Goal: Task Accomplishment & Management: Manage account settings

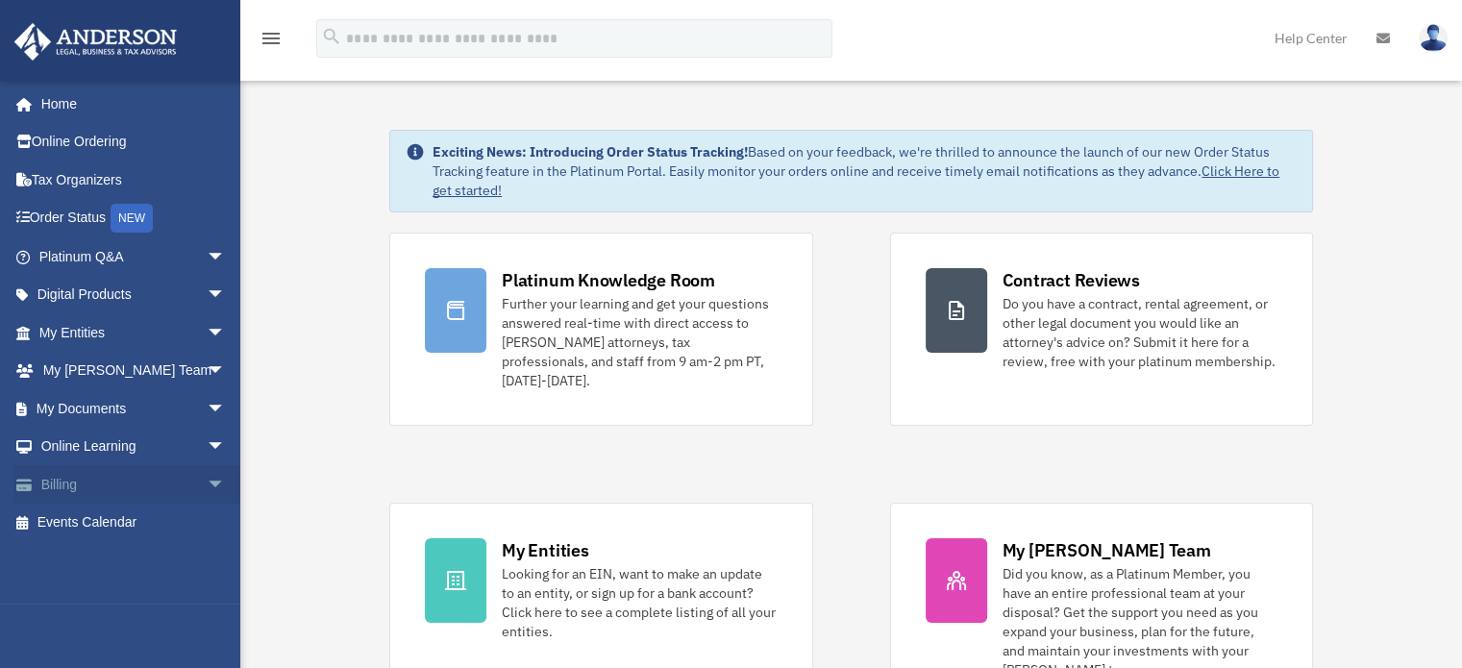
click at [207, 480] on span "arrow_drop_down" at bounding box center [226, 484] width 38 height 39
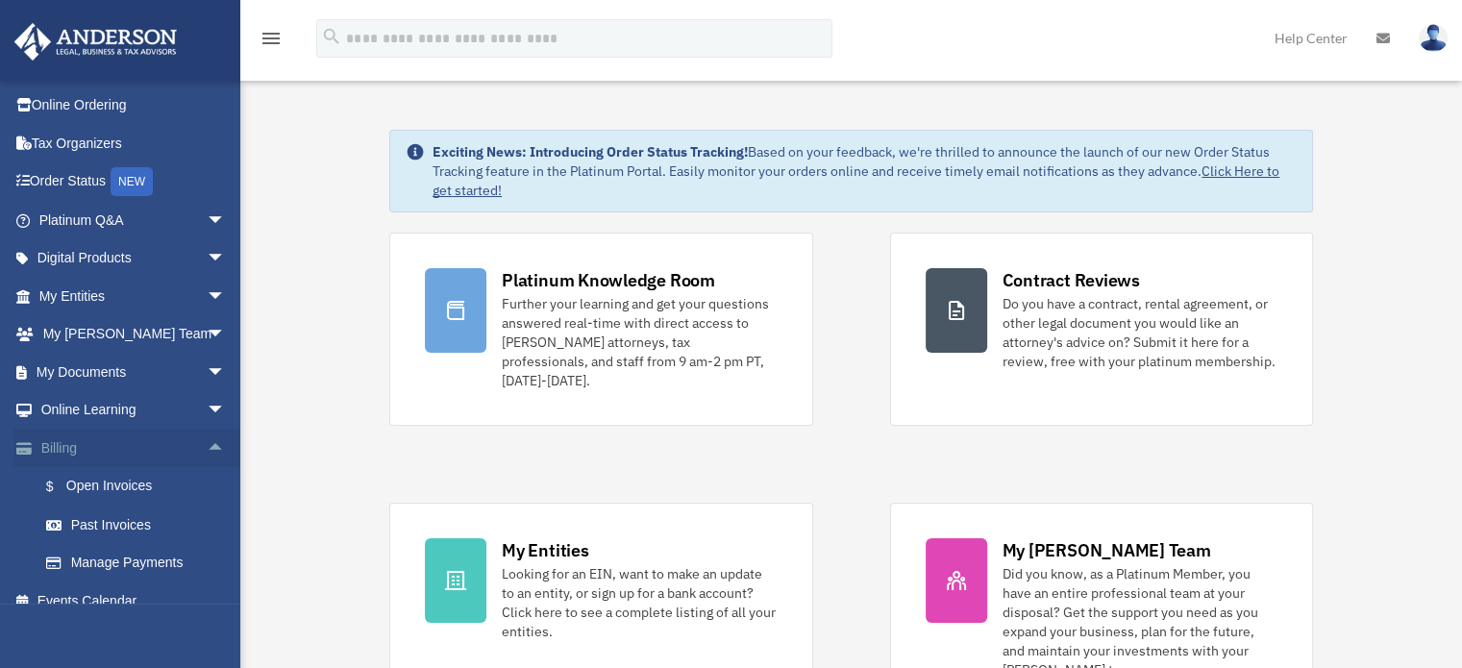
scroll to position [57, 0]
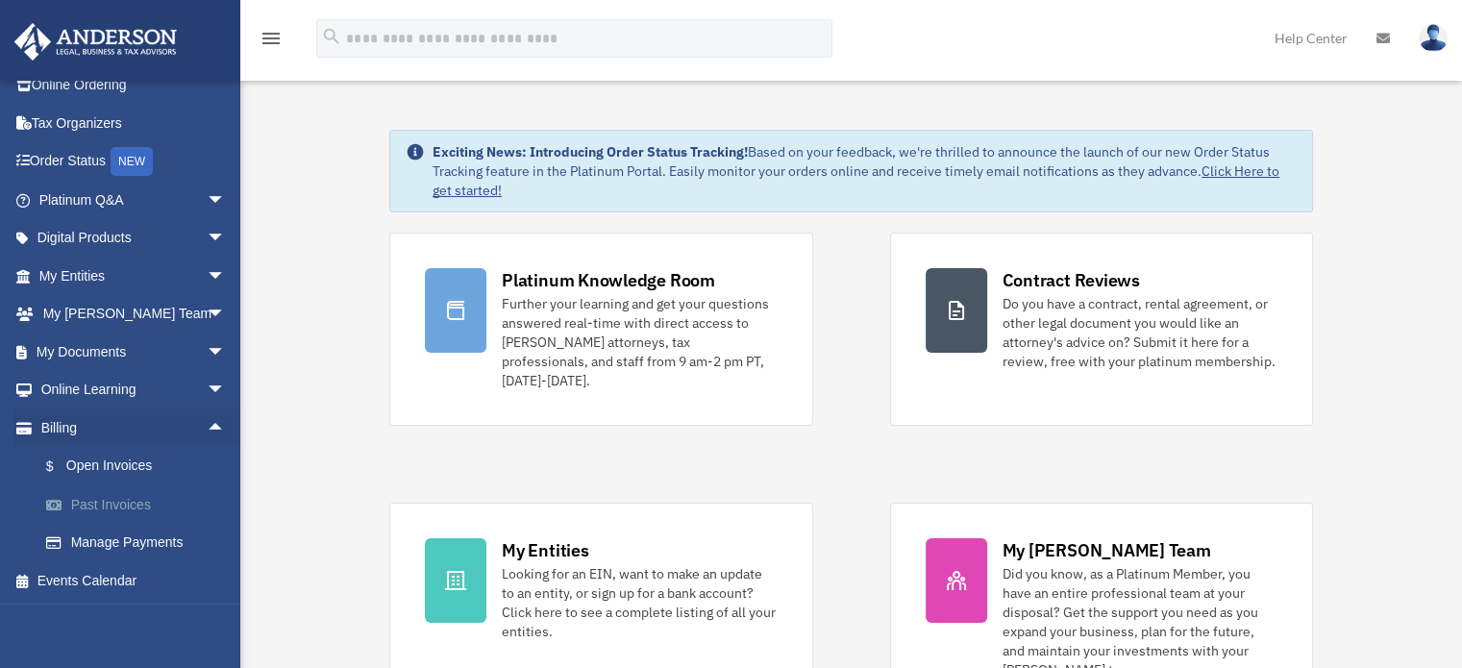
click at [143, 510] on link "Past Invoices" at bounding box center [141, 504] width 228 height 38
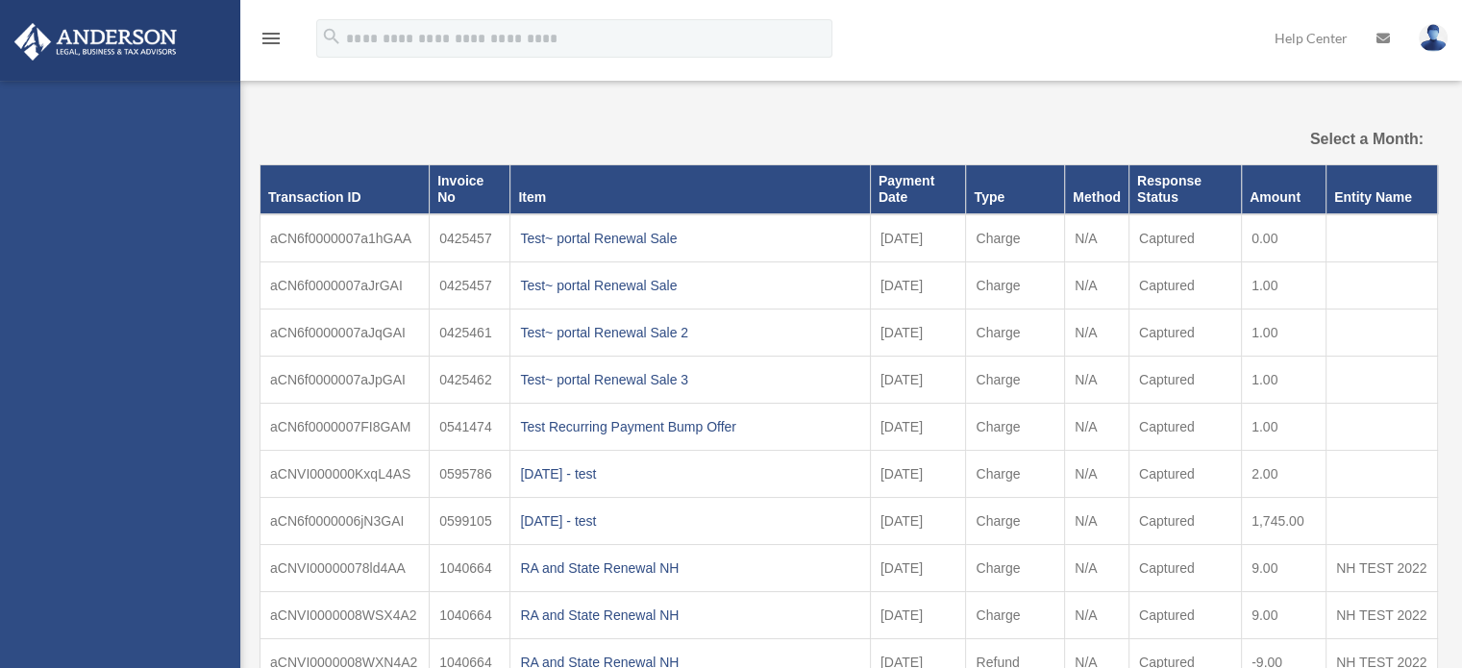
select select
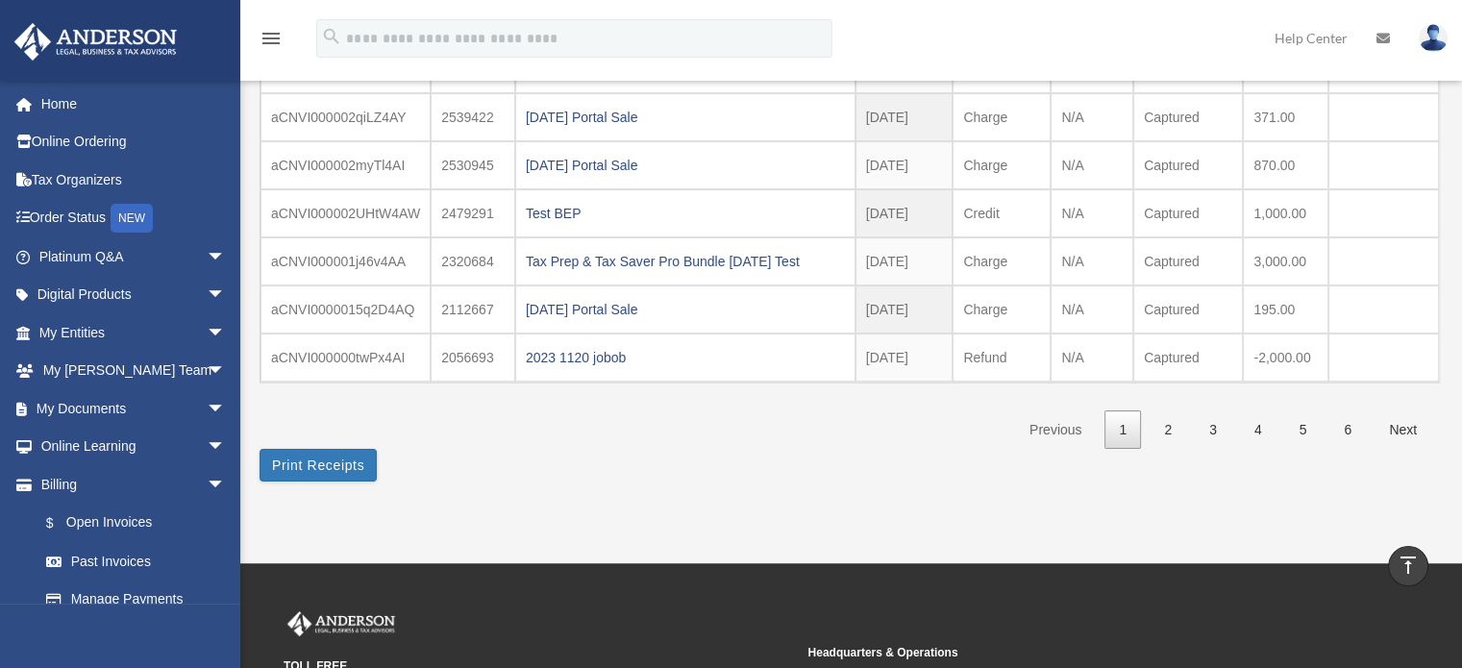
scroll to position [288, 0]
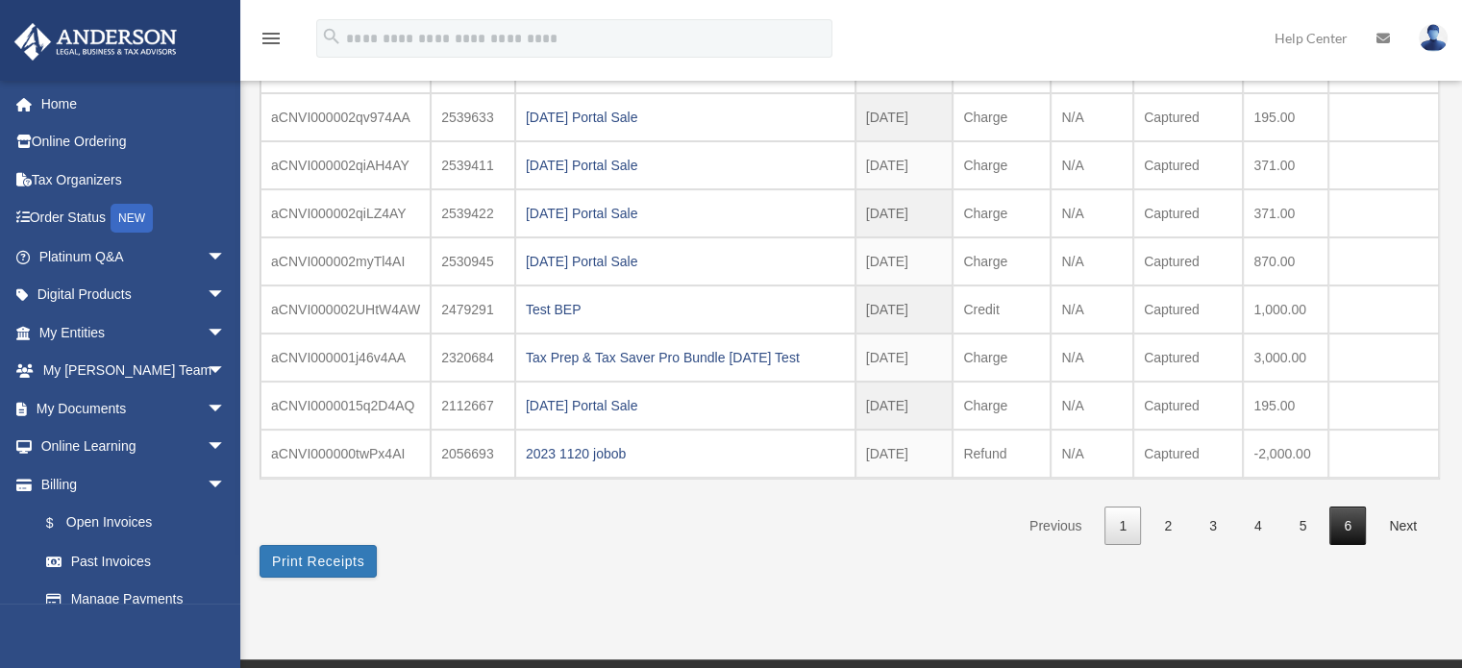
click at [1353, 523] on link "6" at bounding box center [1347, 526] width 37 height 39
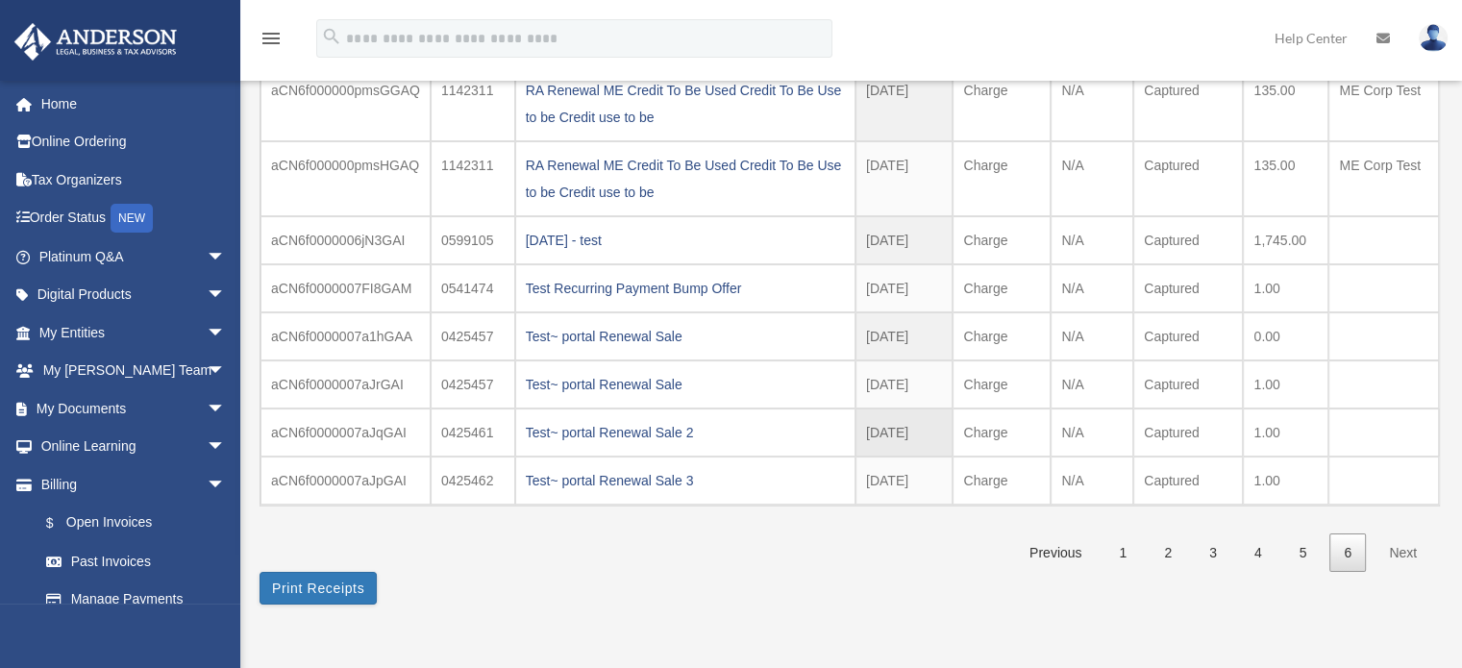
scroll to position [192, 0]
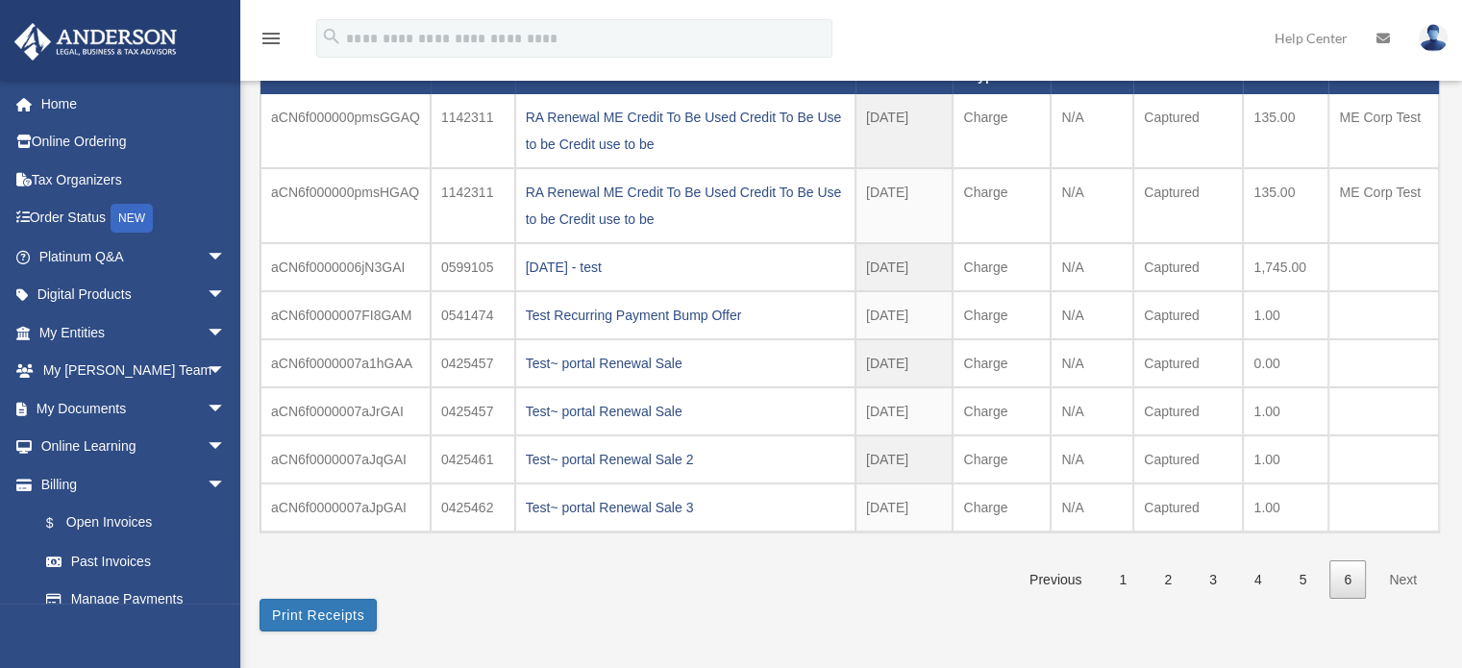
click at [1228, 610] on div "**********" at bounding box center [848, 276] width 1178 height 709
drag, startPoint x: 1252, startPoint y: 260, endPoint x: 1345, endPoint y: 262, distance: 92.3
click at [1345, 262] on tr "aCN6f0000006jN3GAI 0599105 [DATE] - test [DATE] 2021 - Aug Charge N/A Captured …" at bounding box center [849, 267] width 1178 height 48
click at [1313, 168] on td "1,745.00" at bounding box center [1286, 131] width 86 height 74
click at [1130, 580] on link "1" at bounding box center [1122, 579] width 37 height 39
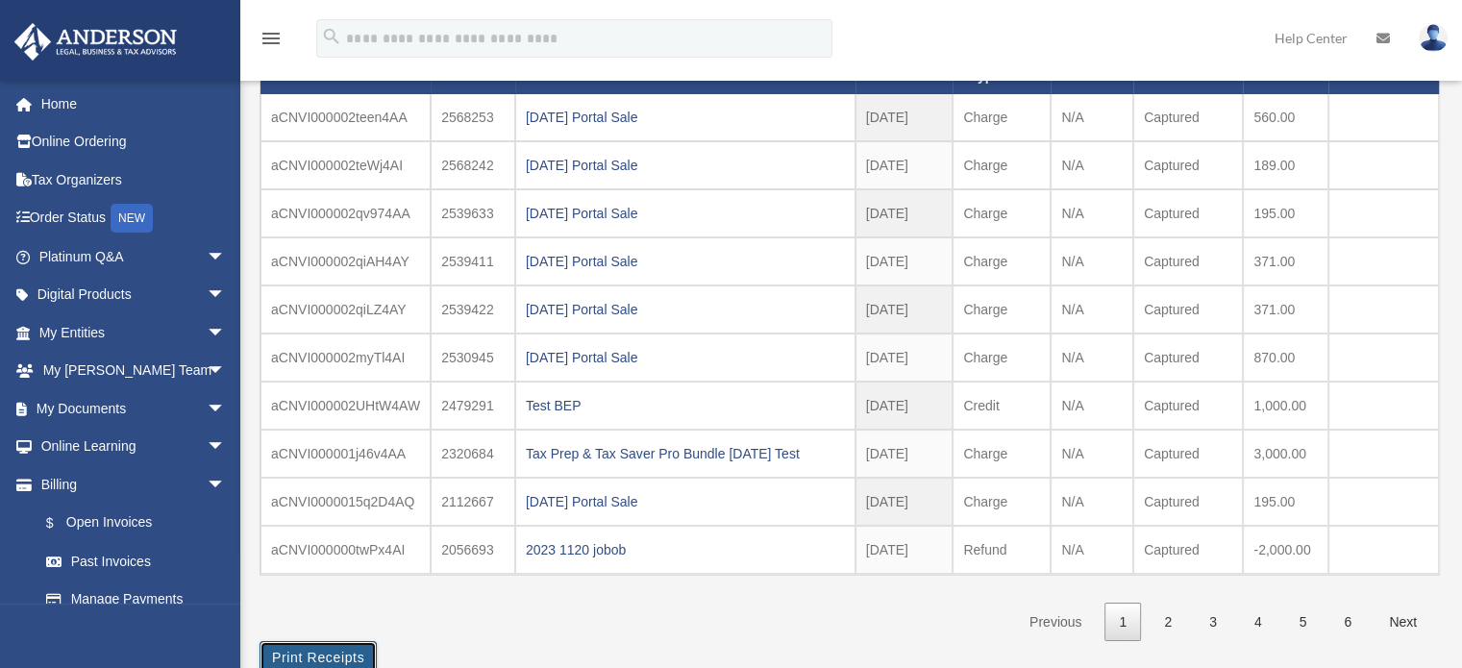
click at [356, 649] on button "Print Receipts" at bounding box center [317, 657] width 117 height 33
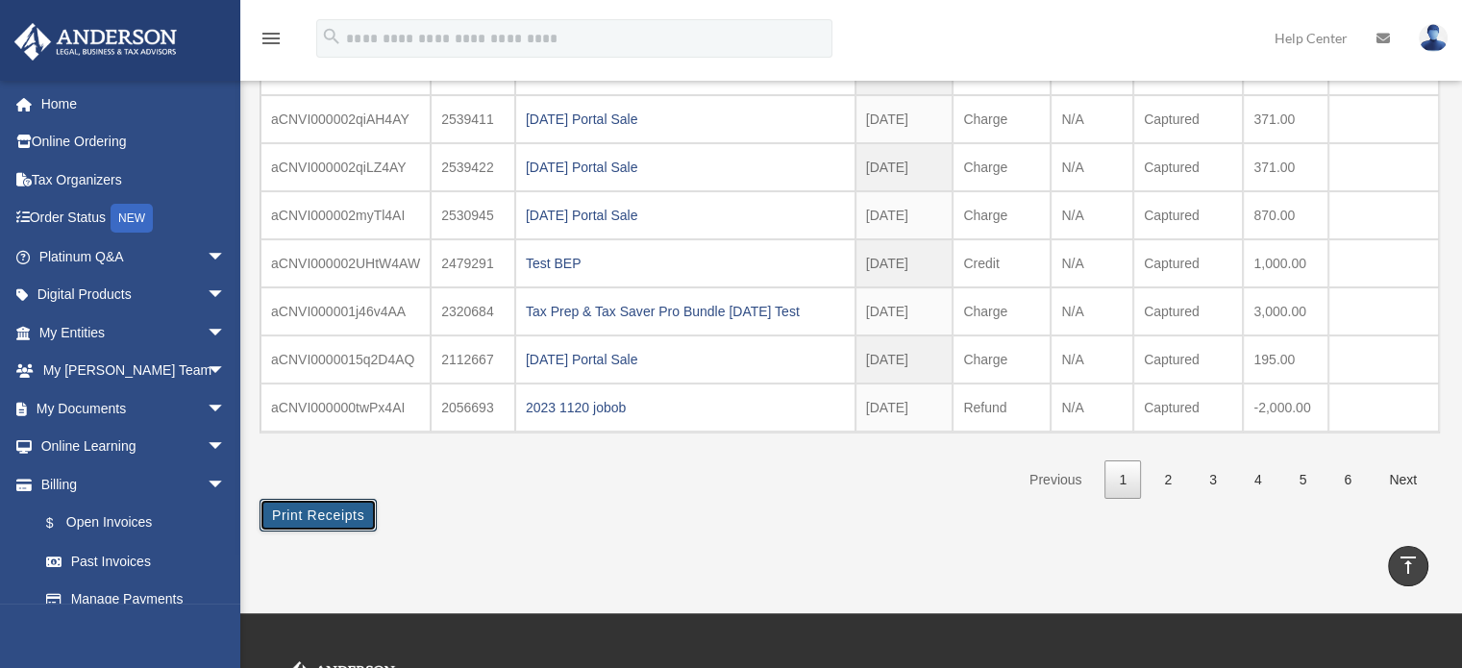
scroll to position [288, 0]
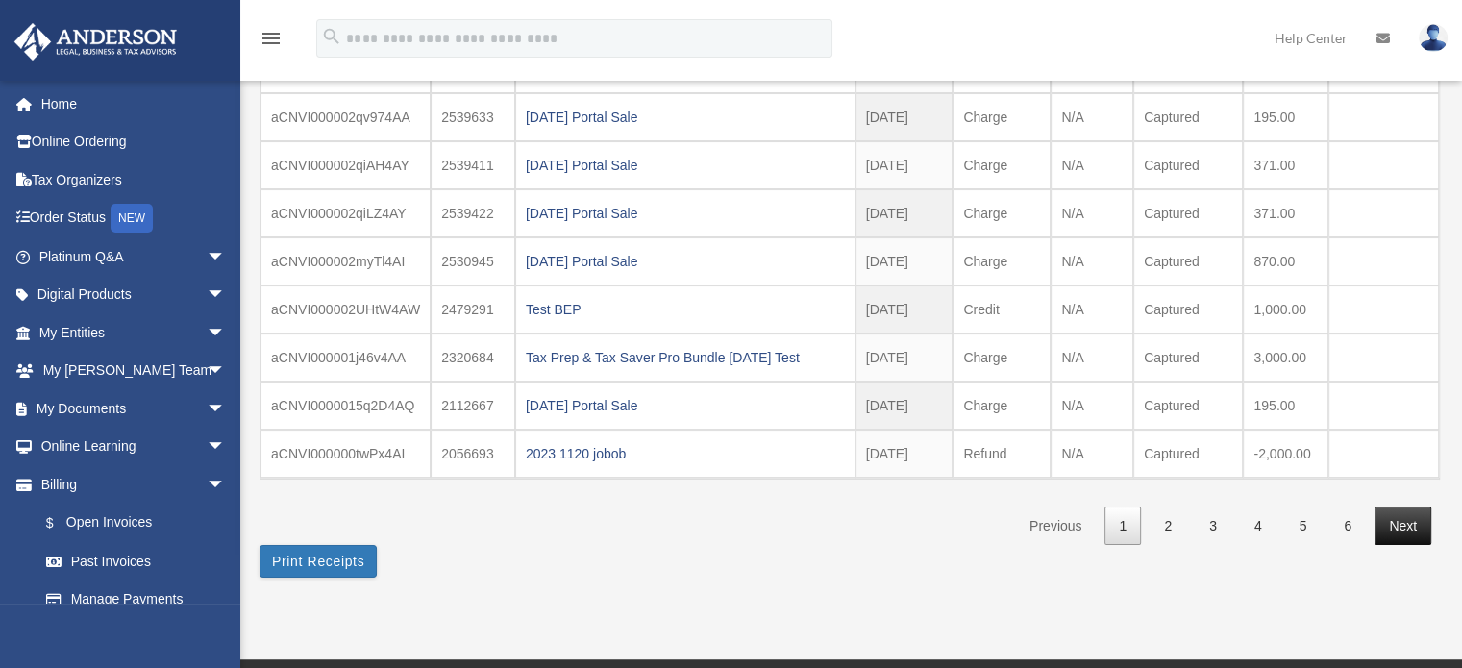
click at [1405, 519] on link "Next" at bounding box center [1402, 526] width 57 height 39
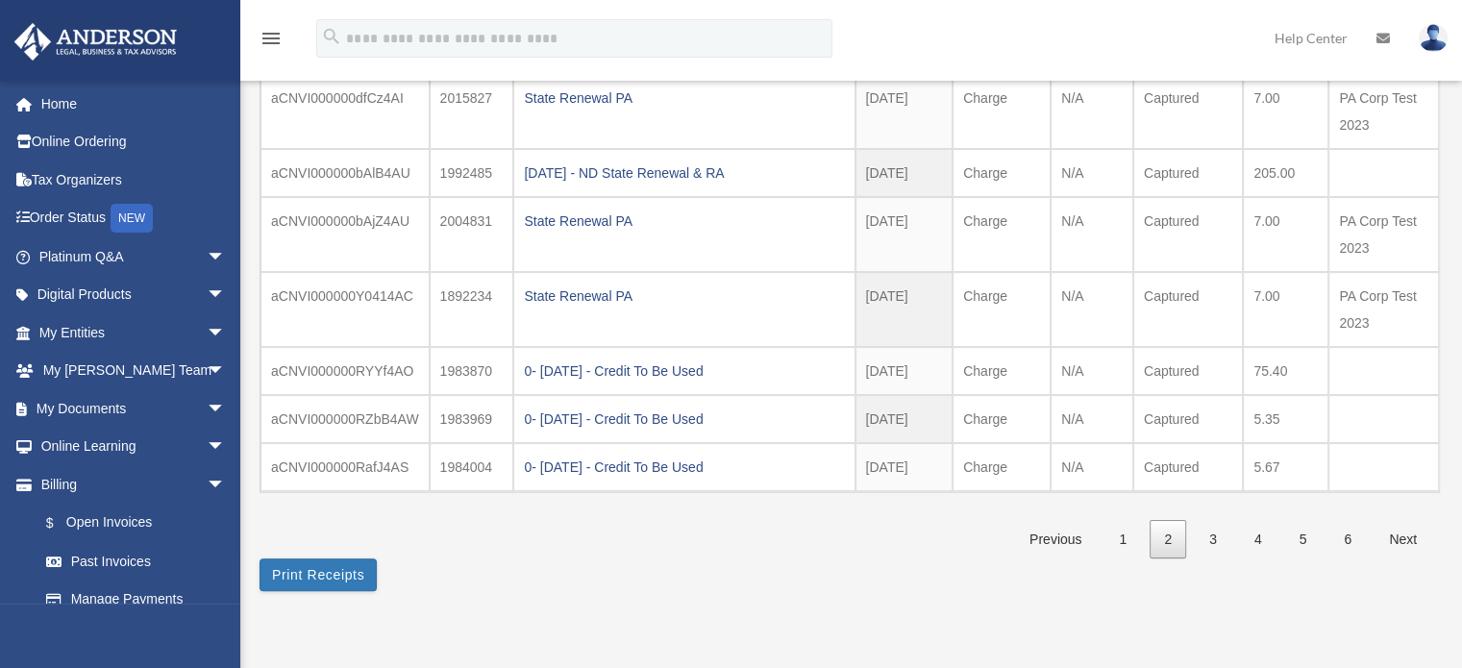
scroll to position [384, 0]
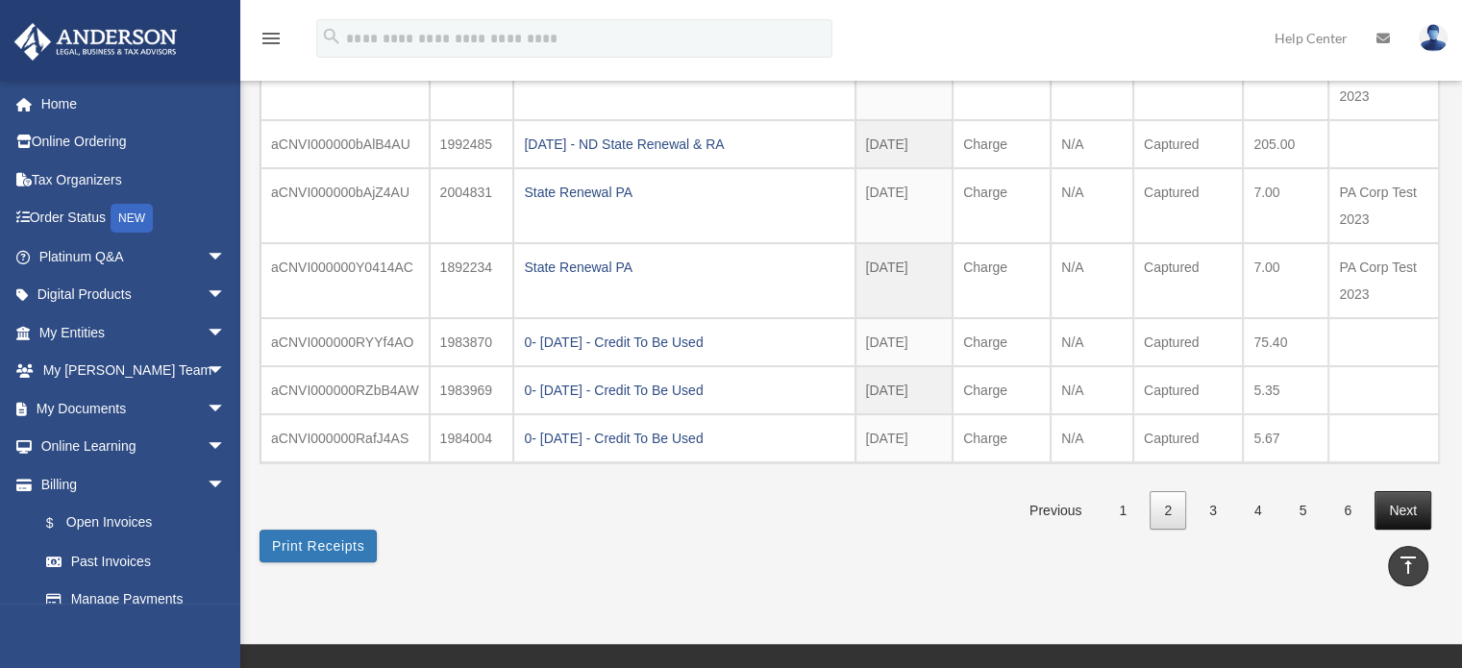
click at [1396, 507] on link "Next" at bounding box center [1402, 510] width 57 height 39
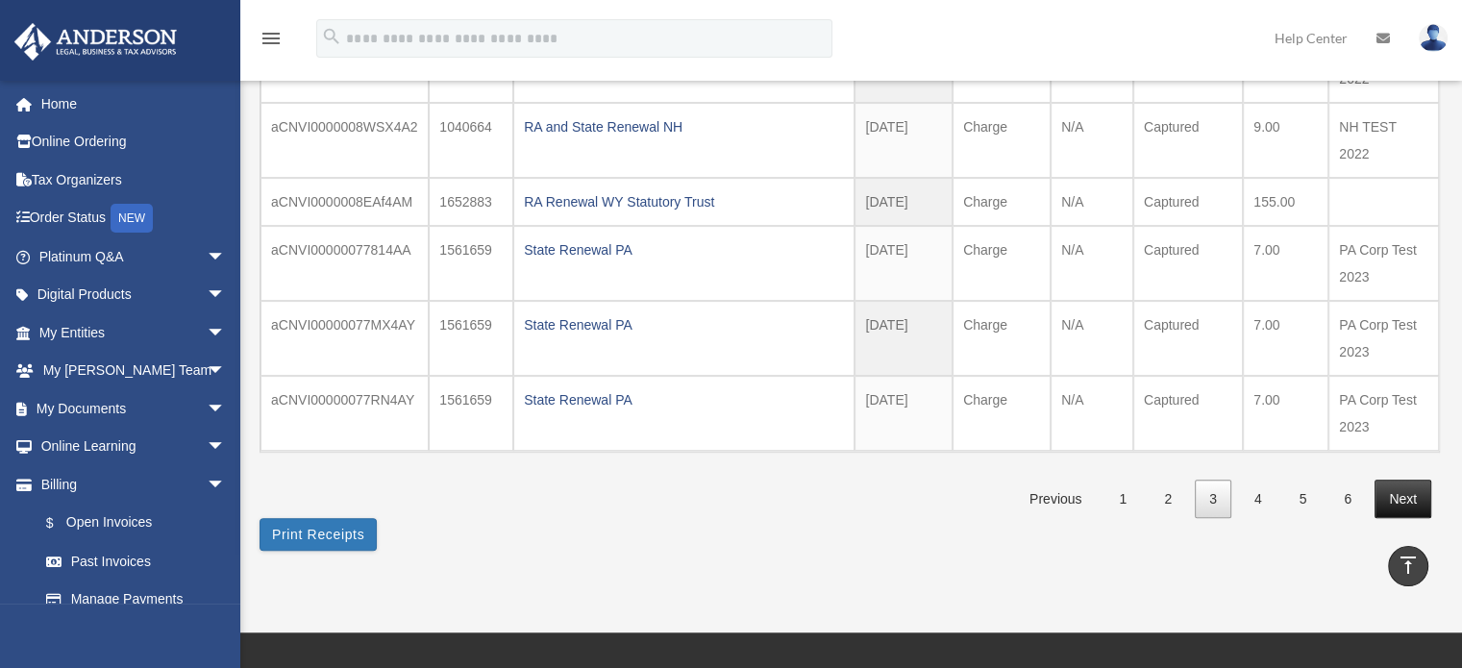
scroll to position [481, 0]
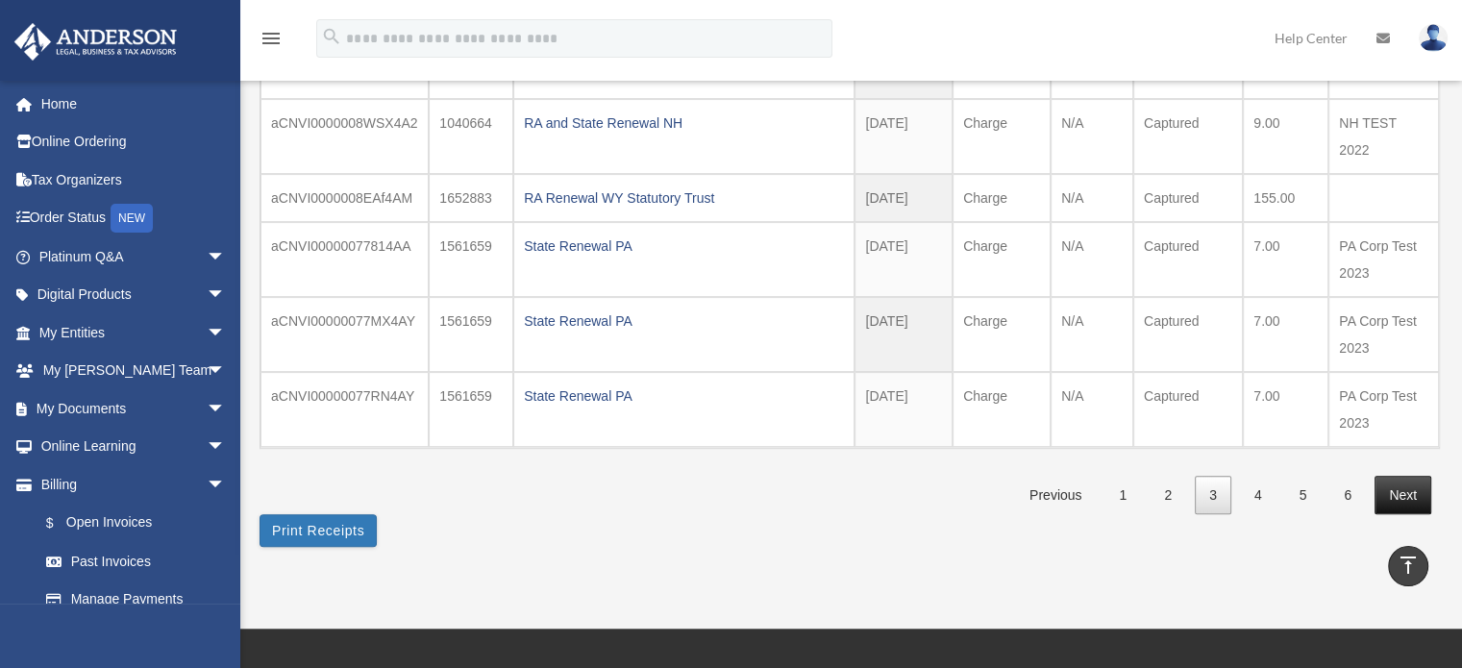
click at [1404, 492] on link "Next" at bounding box center [1402, 495] width 57 height 39
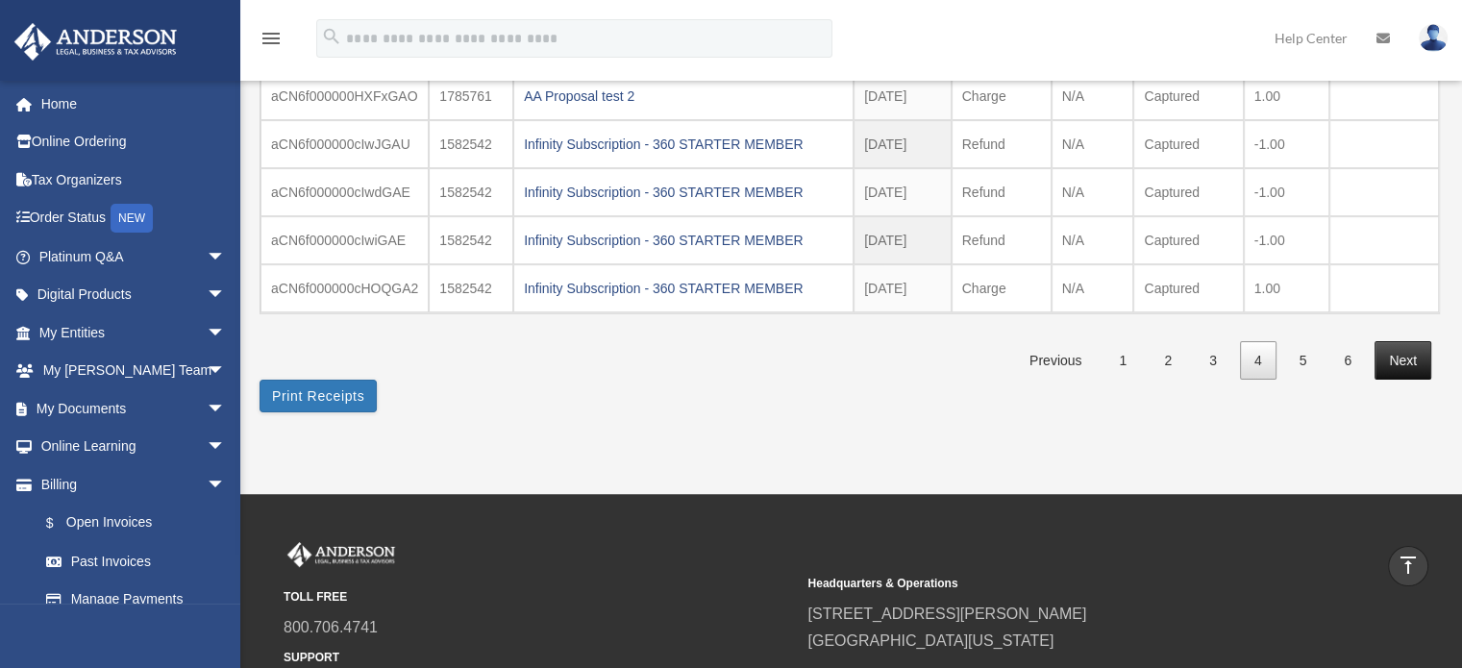
click at [1405, 353] on link "Next" at bounding box center [1402, 360] width 57 height 39
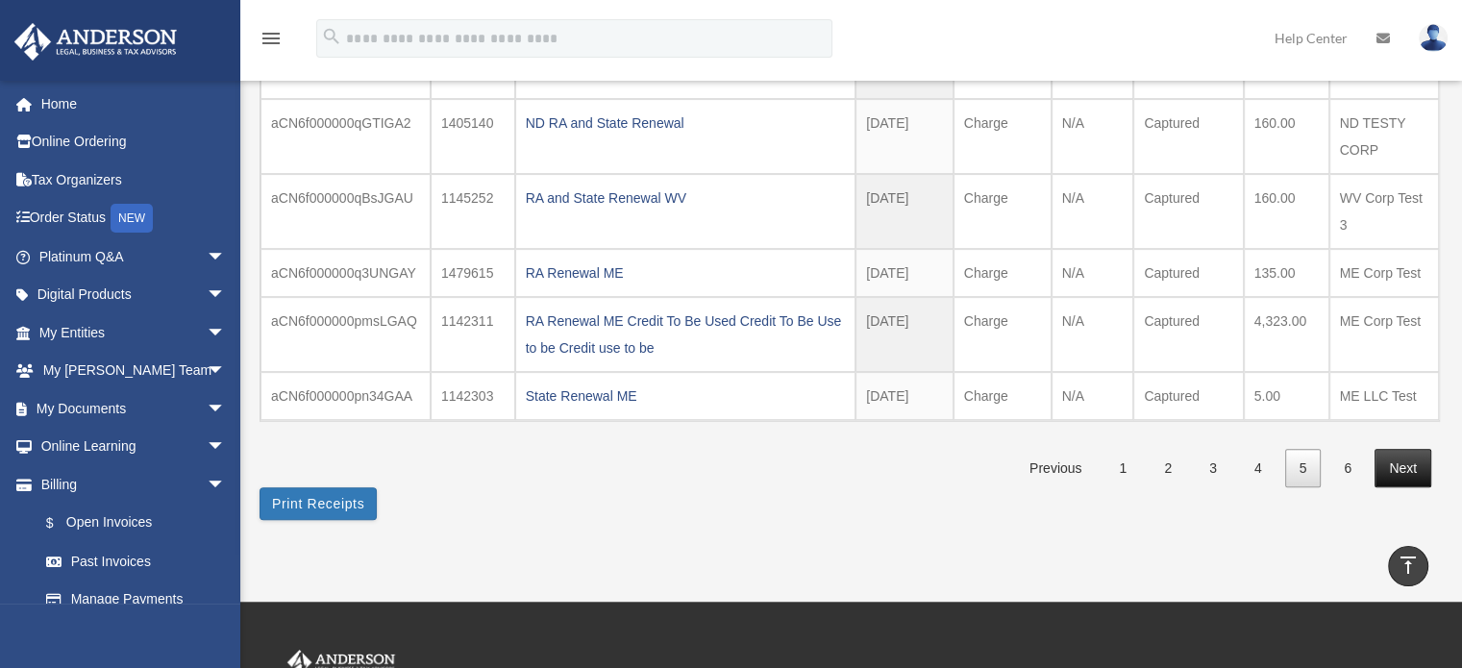
click at [1389, 457] on link "Next" at bounding box center [1402, 468] width 57 height 39
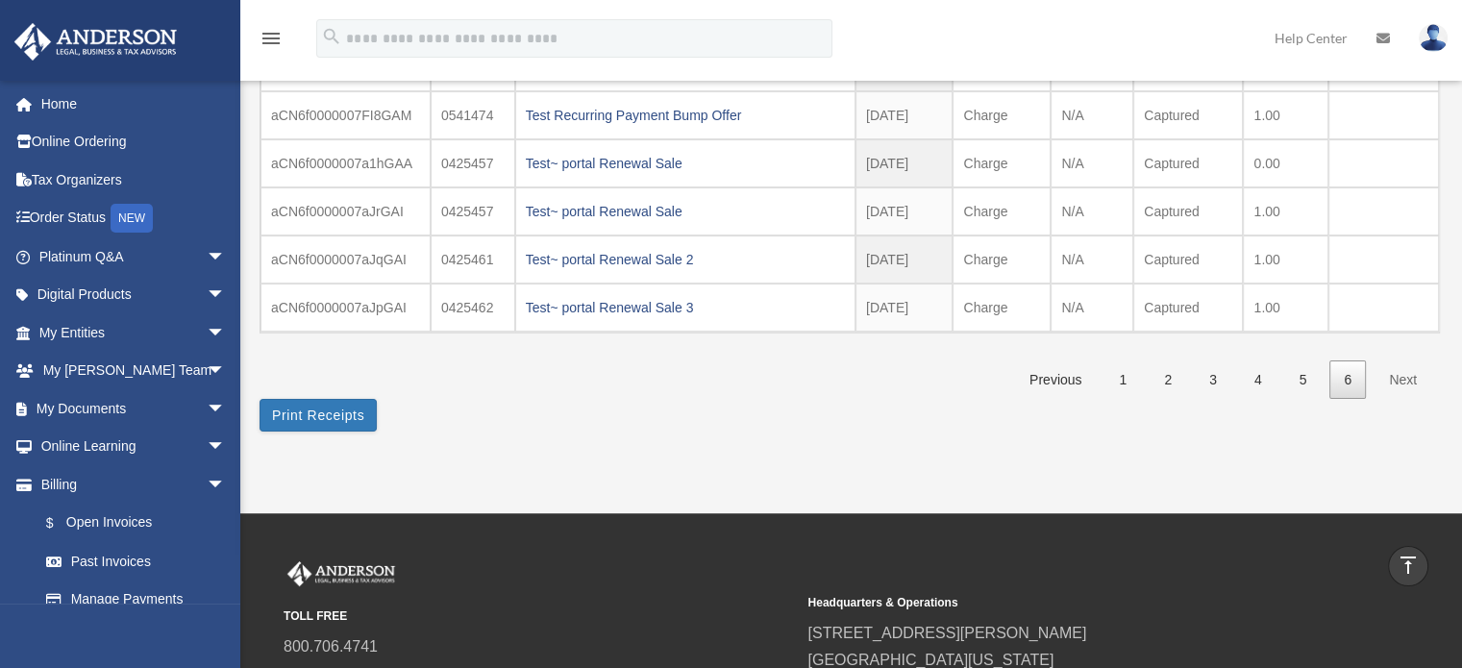
scroll to position [288, 0]
